Goal: Task Accomplishment & Management: Complete application form

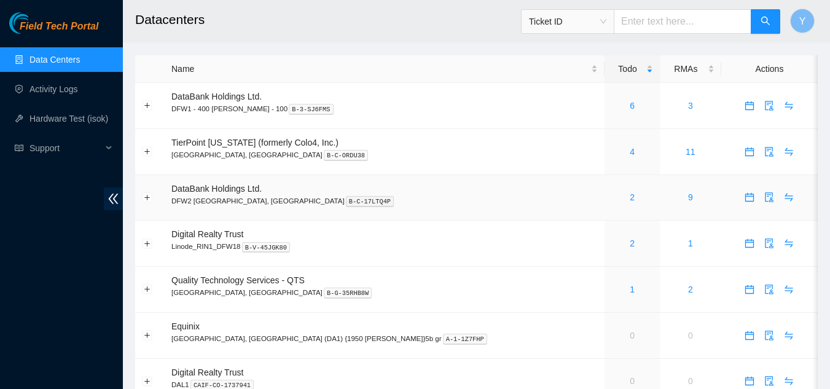
click at [611, 195] on div "2" at bounding box center [632, 198] width 42 height 14
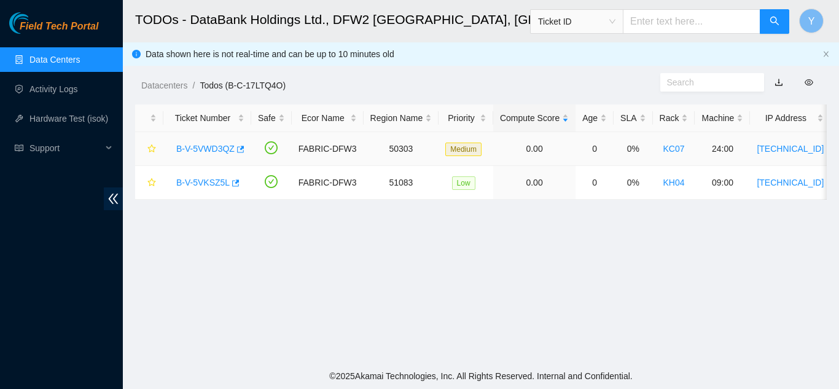
click at [211, 144] on link "B-V-5VWD3QZ" at bounding box center [205, 149] width 58 height 10
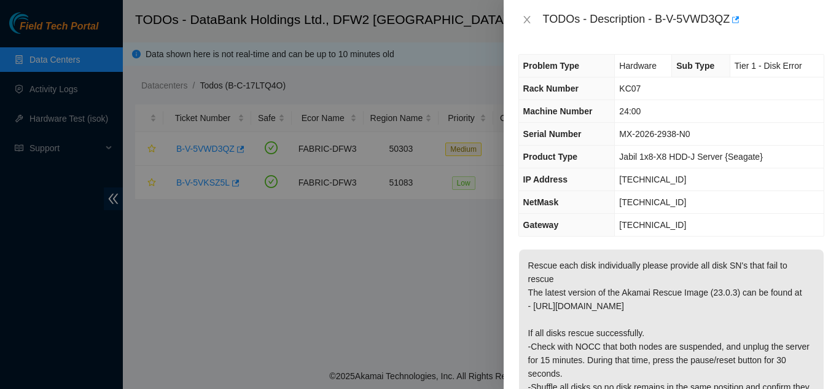
click at [541, 295] on p "Rescue each disk individually please provide all disk SN's that fail to rescue …" at bounding box center [671, 367] width 305 height 235
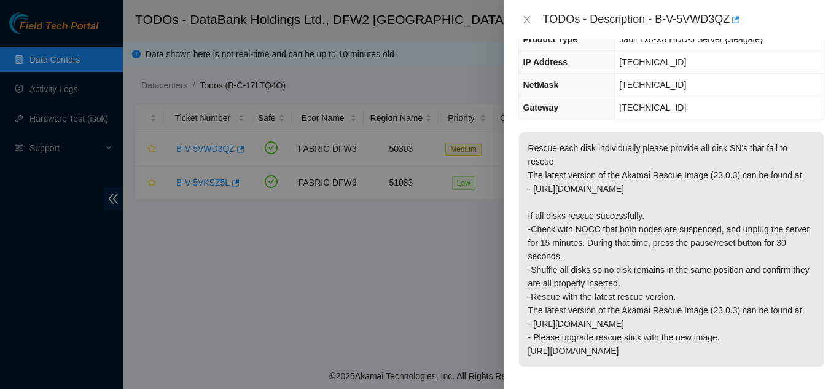
scroll to position [123, 0]
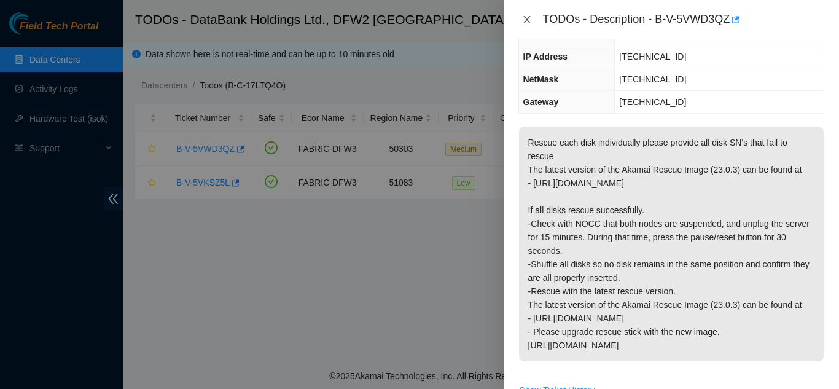
click at [527, 21] on icon "close" at bounding box center [527, 20] width 10 height 10
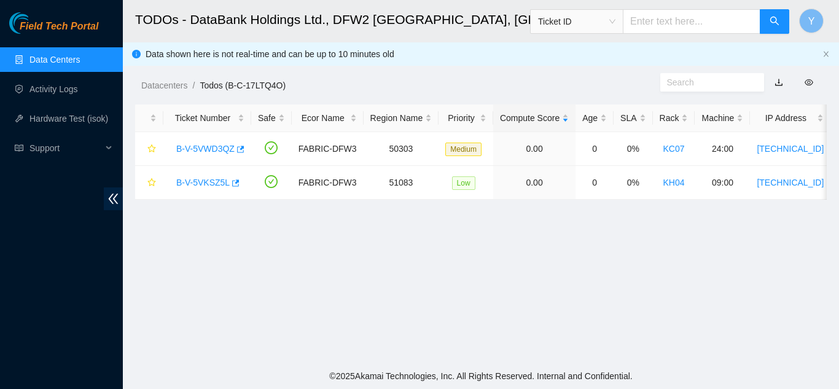
scroll to position [163, 0]
click at [187, 178] on link "B-V-5VKSZ5L" at bounding box center [202, 183] width 53 height 10
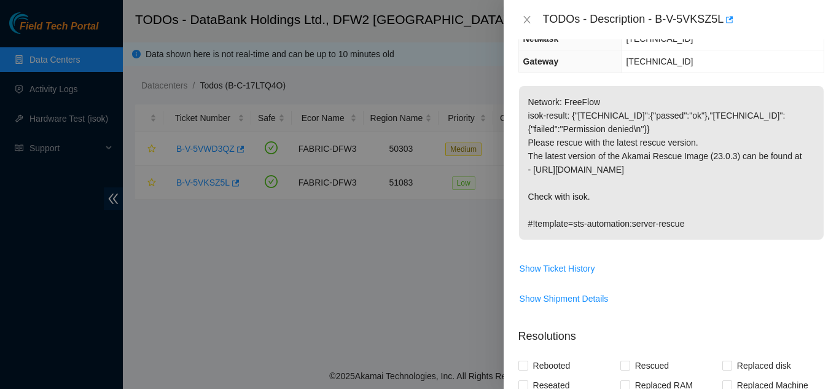
scroll to position [123, 0]
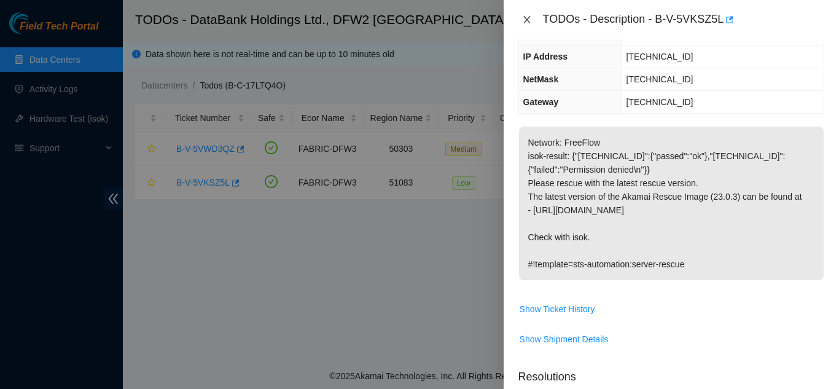
click at [529, 20] on icon "close" at bounding box center [527, 20] width 10 height 10
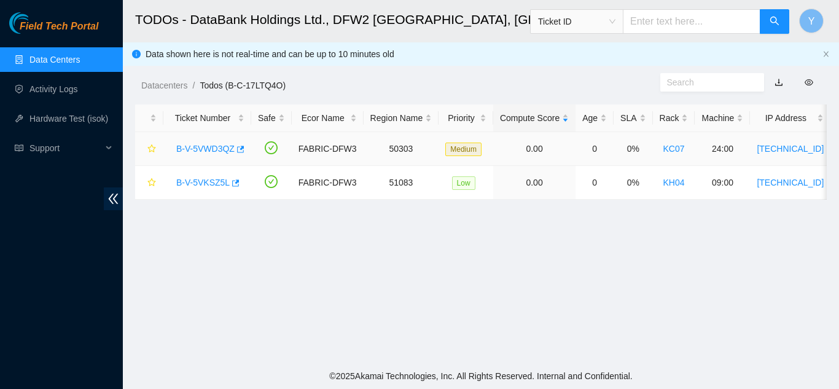
scroll to position [163, 0]
click at [209, 182] on link "B-V-5VKSZ5L" at bounding box center [202, 183] width 53 height 10
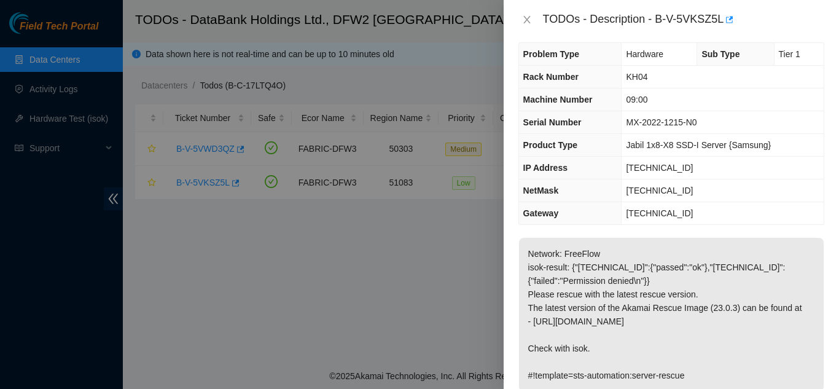
scroll to position [0, 0]
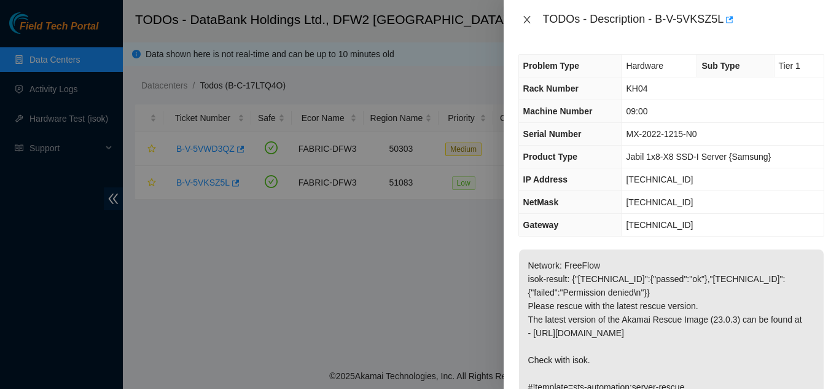
click at [522, 20] on button "Close" at bounding box center [527, 20] width 17 height 12
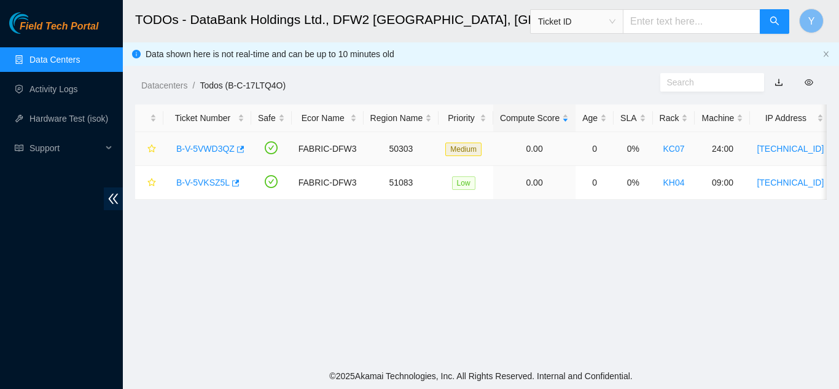
click at [205, 144] on link "B-V-5VWD3QZ" at bounding box center [205, 149] width 58 height 10
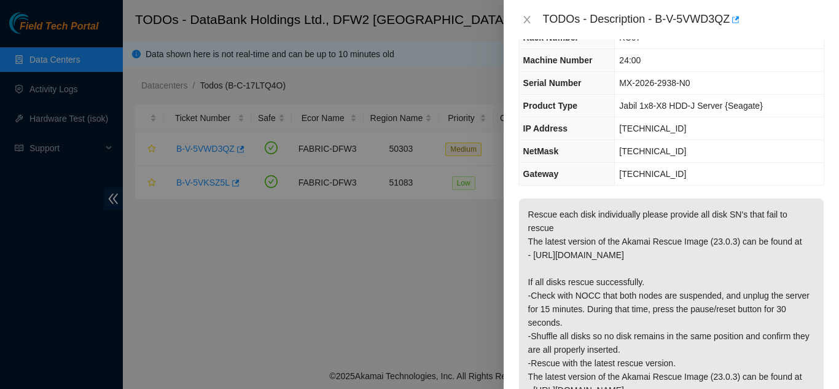
scroll to position [50, 0]
click at [527, 16] on icon "close" at bounding box center [527, 20] width 10 height 10
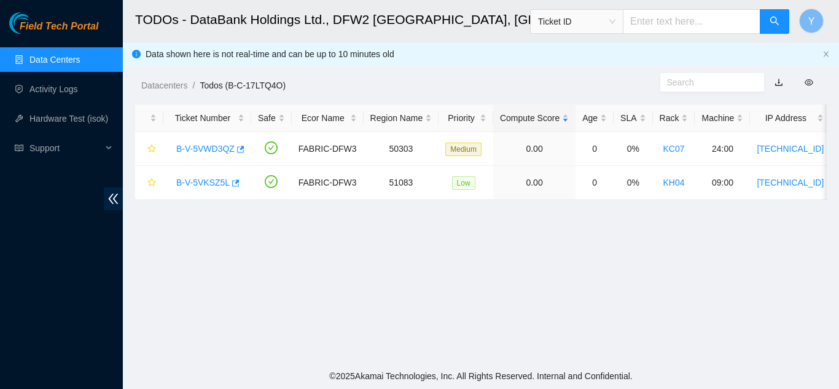
scroll to position [64, 0]
click at [204, 185] on link "B-V-5VKSZ5L" at bounding box center [202, 183] width 53 height 10
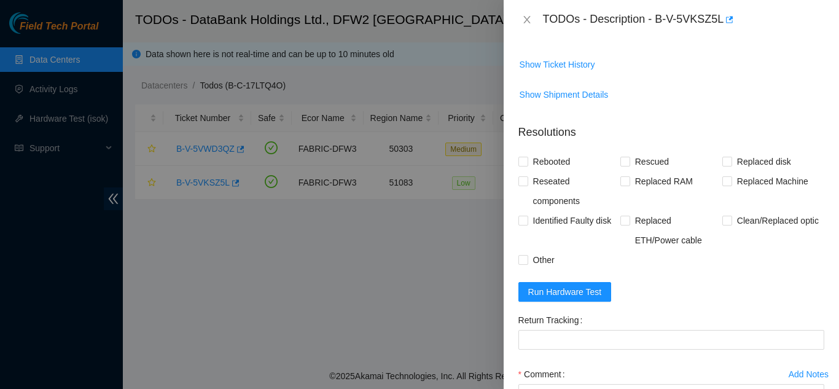
scroll to position [427, 0]
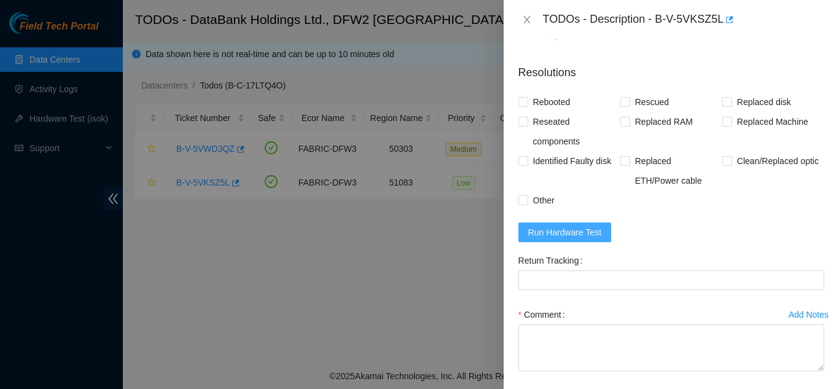
click at [562, 229] on span "Run Hardware Test" at bounding box center [566, 233] width 74 height 14
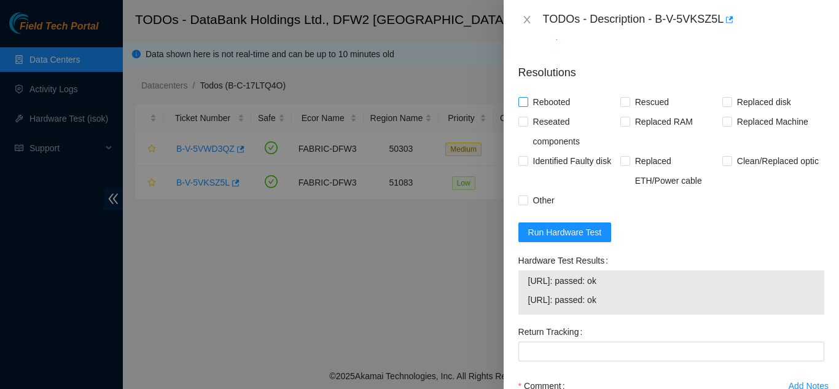
click at [524, 100] on input "Rebooted" at bounding box center [523, 101] width 9 height 9
checkbox input "true"
drag, startPoint x: 621, startPoint y: 100, endPoint x: 612, endPoint y: 140, distance: 40.4
click at [622, 100] on input "Rescued" at bounding box center [625, 101] width 9 height 9
checkbox input "true"
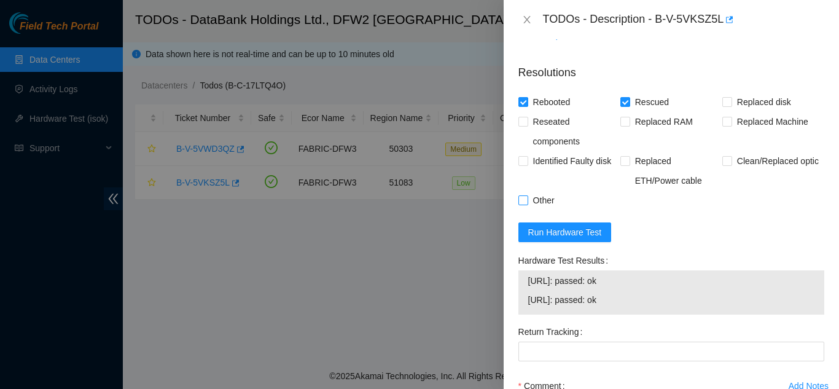
click at [527, 197] on input "Other" at bounding box center [523, 199] width 9 height 9
checkbox input "true"
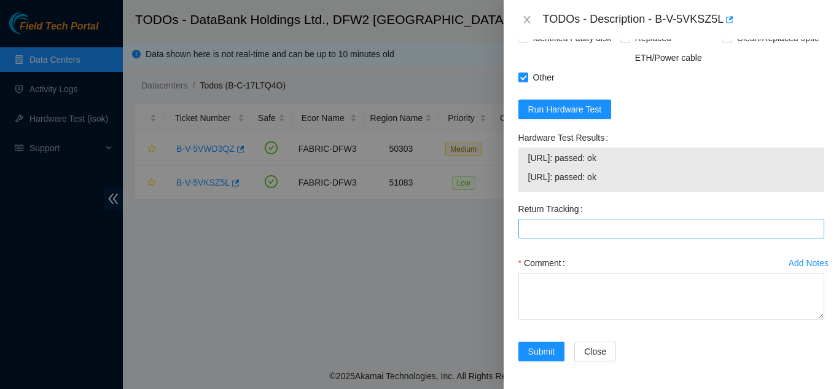
scroll to position [552, 0]
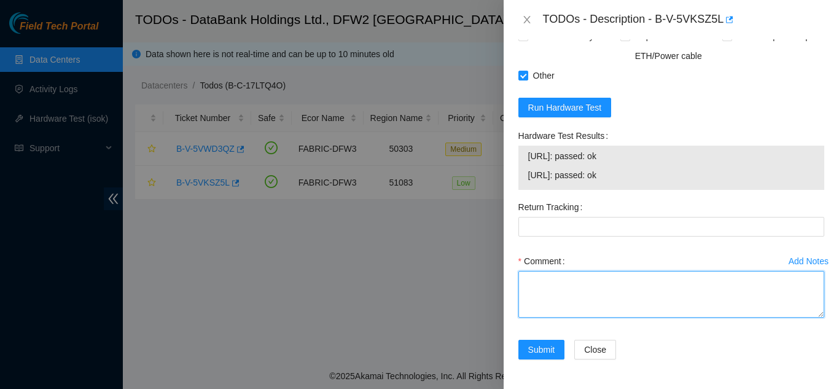
click at [557, 281] on textarea "Comment" at bounding box center [672, 294] width 306 height 47
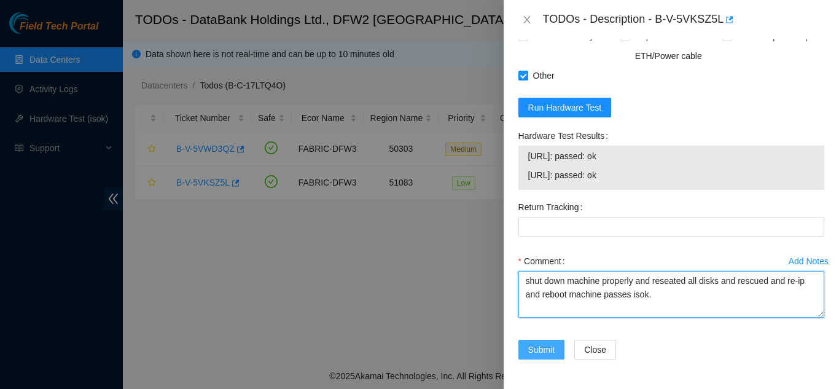
type textarea "shut down machine properly and reseated all disks and rescued and re-ip and reb…"
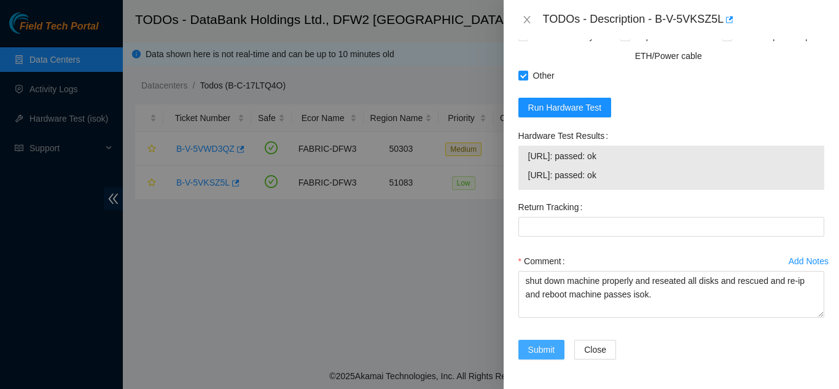
click at [539, 345] on span "Submit" at bounding box center [542, 350] width 27 height 14
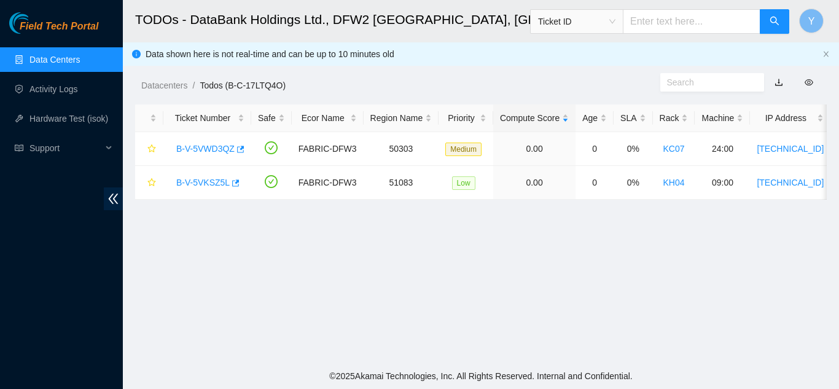
scroll to position [377, 0]
click at [213, 183] on link "B-V-5VKSZ5L" at bounding box center [202, 183] width 53 height 10
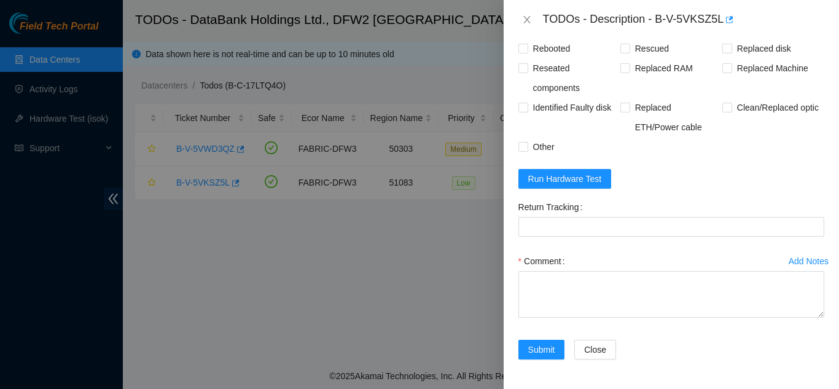
scroll to position [569, 0]
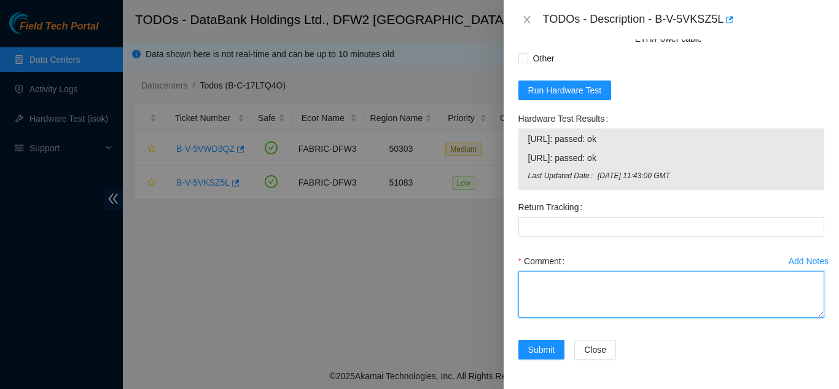
click at [565, 284] on textarea "Comment" at bounding box center [672, 294] width 306 height 47
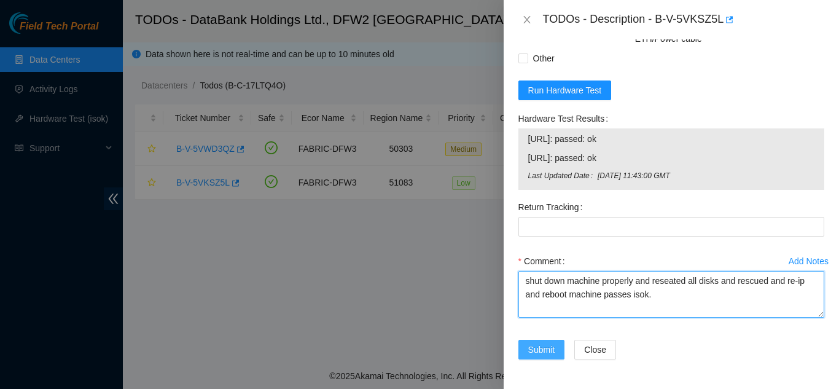
type textarea "shut down machine properly and reseated all disks and rescued and re-ip and reb…"
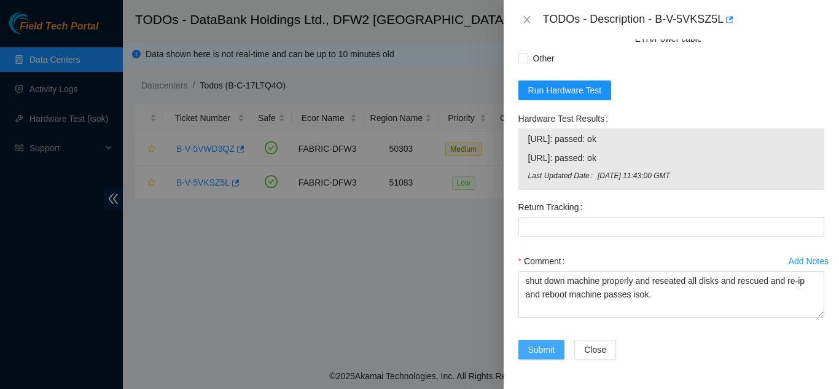
click at [538, 345] on span "Submit" at bounding box center [542, 350] width 27 height 14
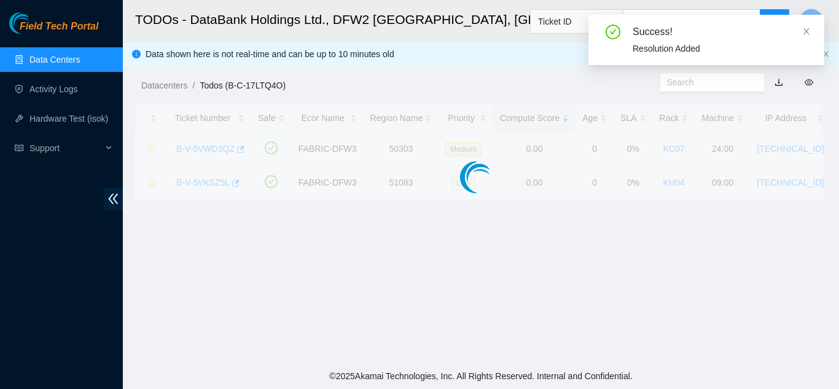
scroll to position [377, 0]
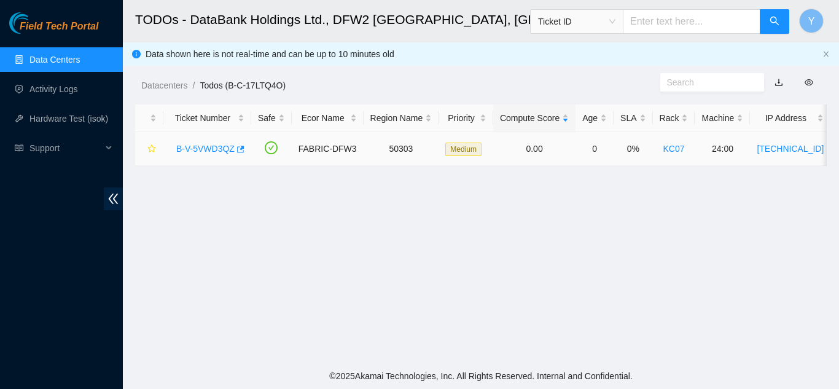
click at [213, 151] on link "B-V-5VWD3QZ" at bounding box center [205, 149] width 58 height 10
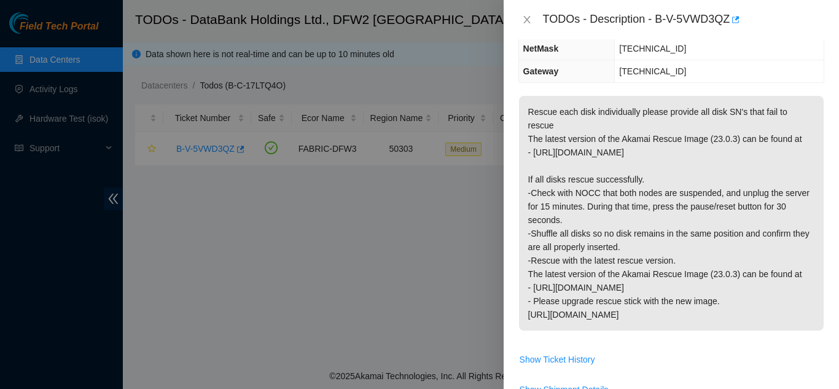
scroll to position [130, 0]
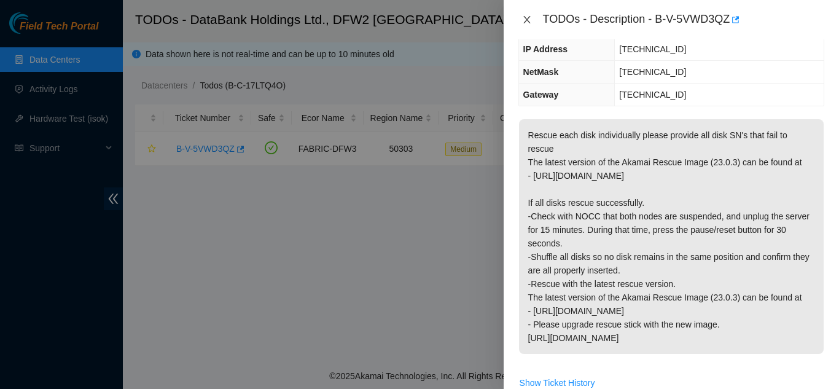
click at [529, 22] on icon "close" at bounding box center [527, 19] width 7 height 7
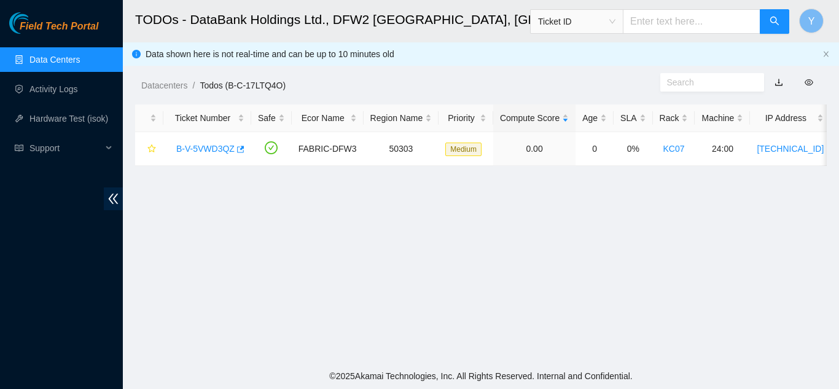
scroll to position [171, 0]
click at [67, 59] on link "Data Centers" at bounding box center [54, 60] width 50 height 10
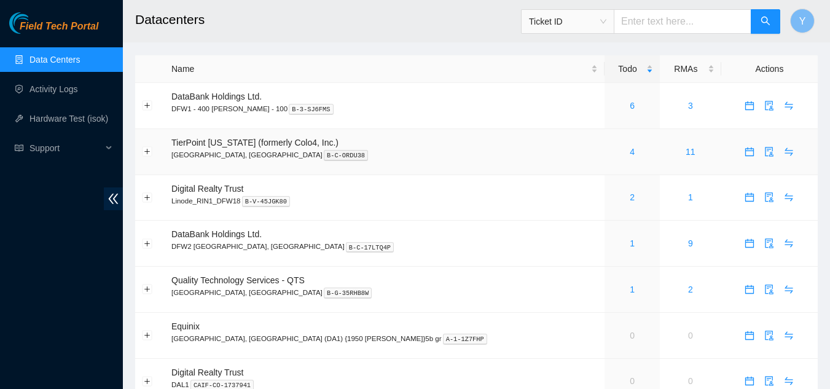
click at [611, 157] on div "4" at bounding box center [632, 152] width 42 height 14
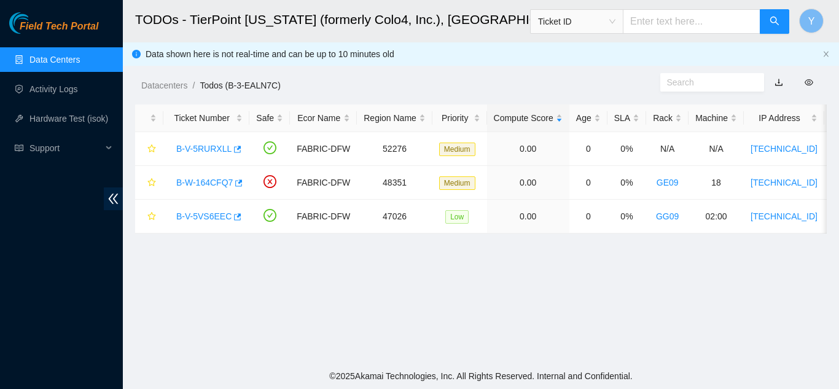
click at [72, 61] on link "Data Centers" at bounding box center [54, 60] width 50 height 10
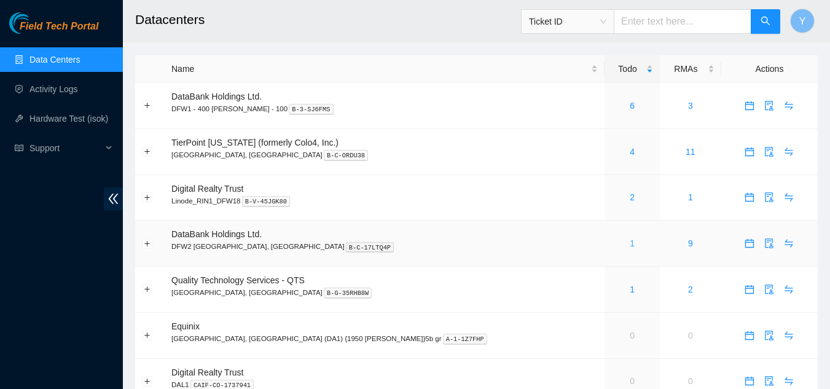
click at [630, 241] on link "1" at bounding box center [632, 243] width 5 height 10
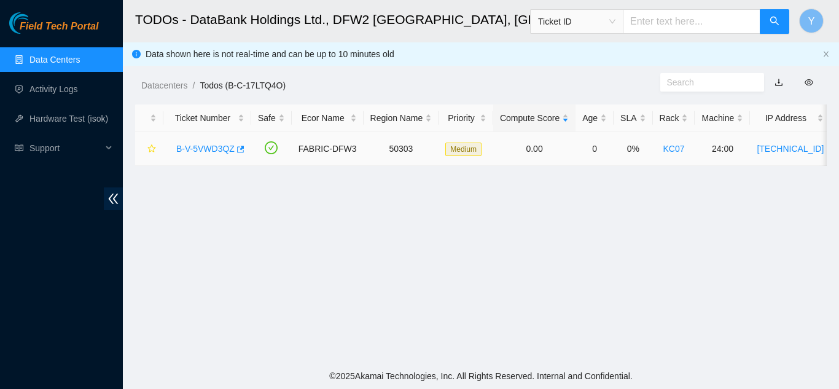
click at [209, 147] on link "B-V-5VWD3QZ" at bounding box center [205, 149] width 58 height 10
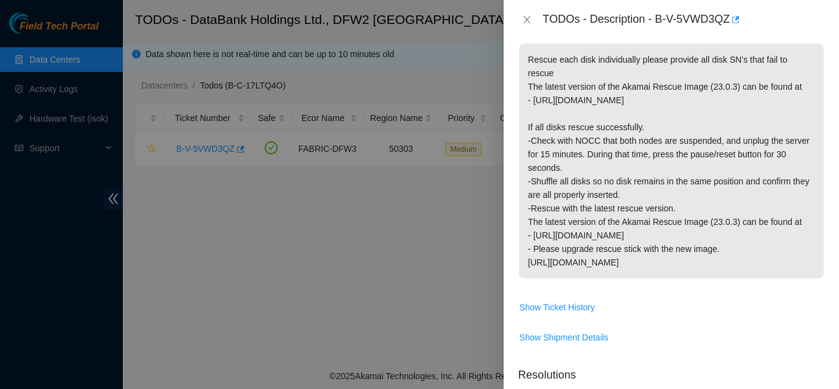
scroll to position [184, 0]
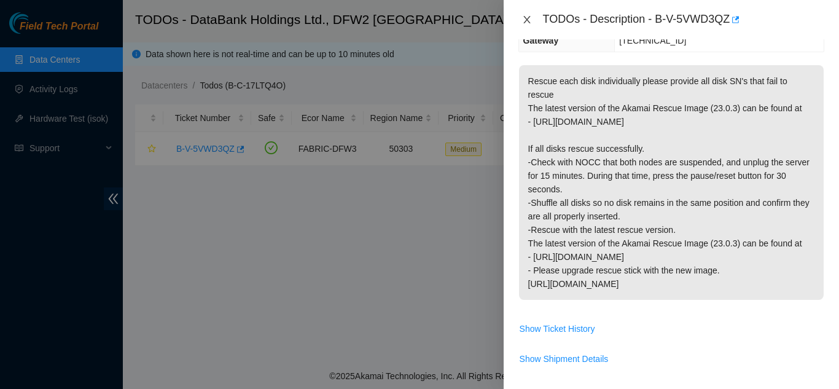
click at [529, 20] on icon "close" at bounding box center [527, 20] width 10 height 10
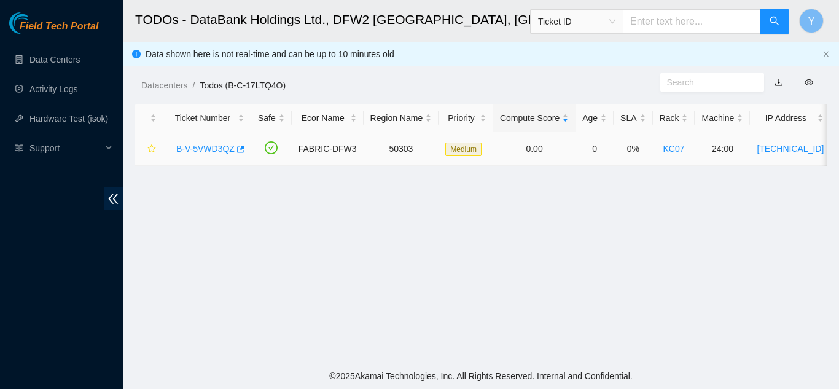
click at [205, 147] on link "B-V-5VWD3QZ" at bounding box center [205, 149] width 58 height 10
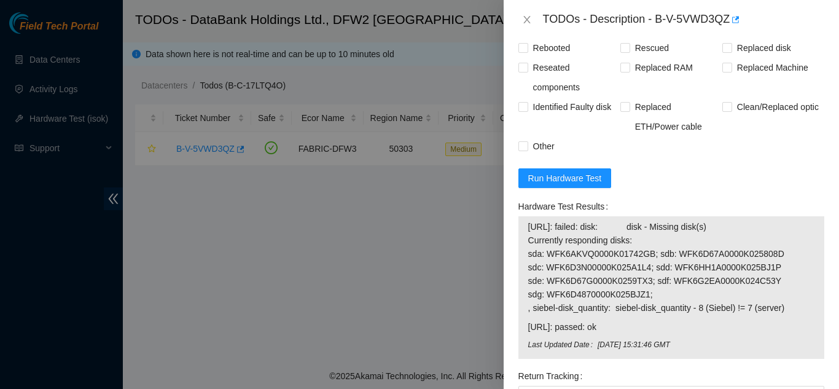
scroll to position [615, 0]
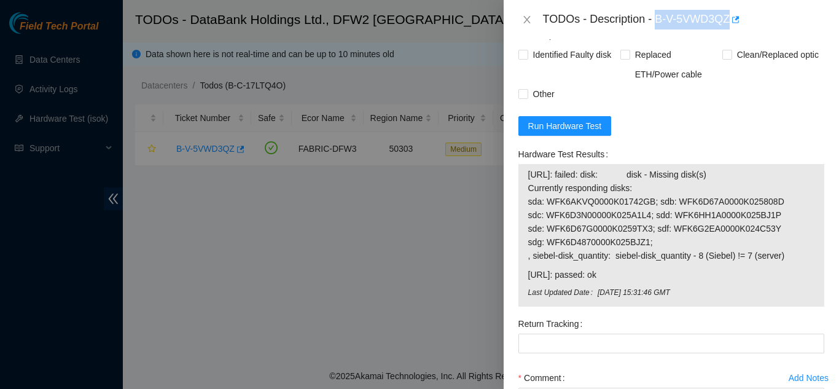
drag, startPoint x: 658, startPoint y: 19, endPoint x: 730, endPoint y: 18, distance: 72.5
click at [730, 18] on div "TODOs - Description - B-V-5VWD3QZ" at bounding box center [683, 20] width 281 height 20
copy div "B-V-5VWD3QZ"
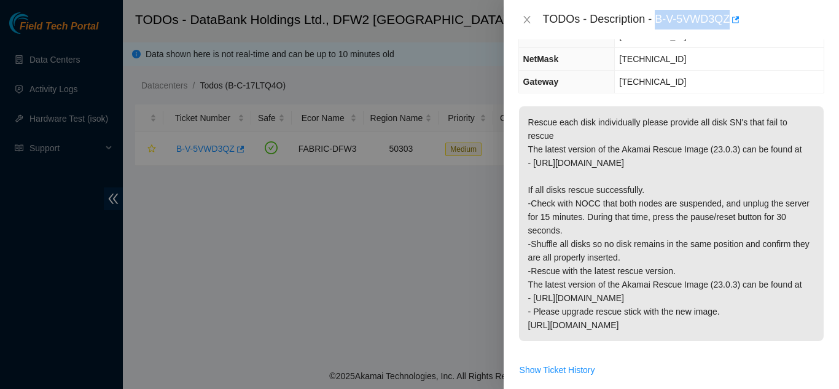
scroll to position [123, 0]
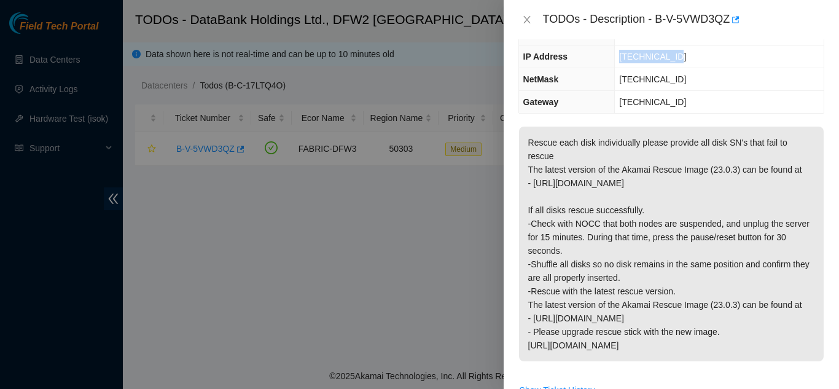
drag, startPoint x: 619, startPoint y: 58, endPoint x: 672, endPoint y: 58, distance: 52.2
click at [672, 58] on td "[TECHNICAL_ID]" at bounding box center [719, 56] width 209 height 23
copy span "[TECHNICAL_ID]"
